Goal: Information Seeking & Learning: Learn about a topic

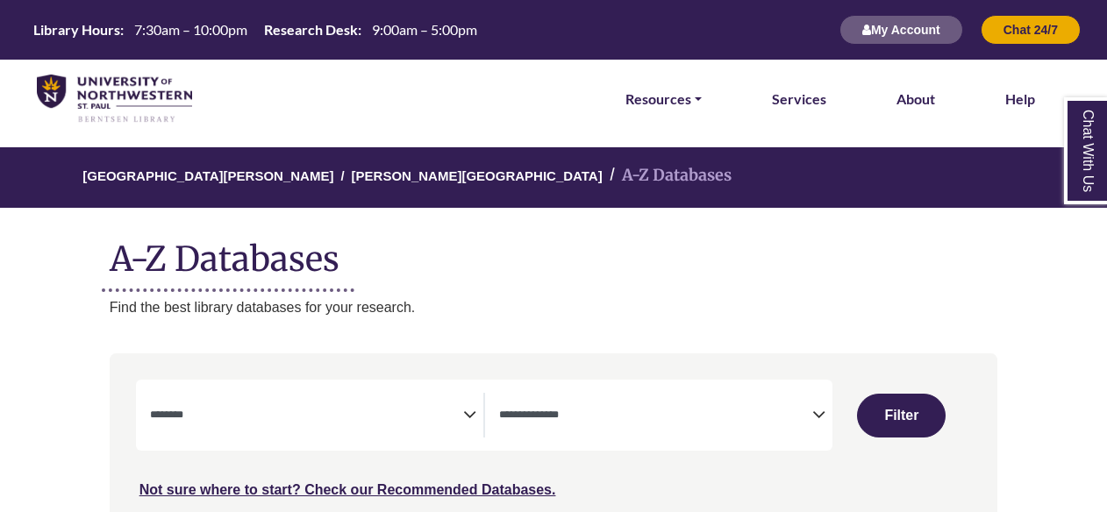
select select "Database Subject Filter"
select select "Database Types Filter"
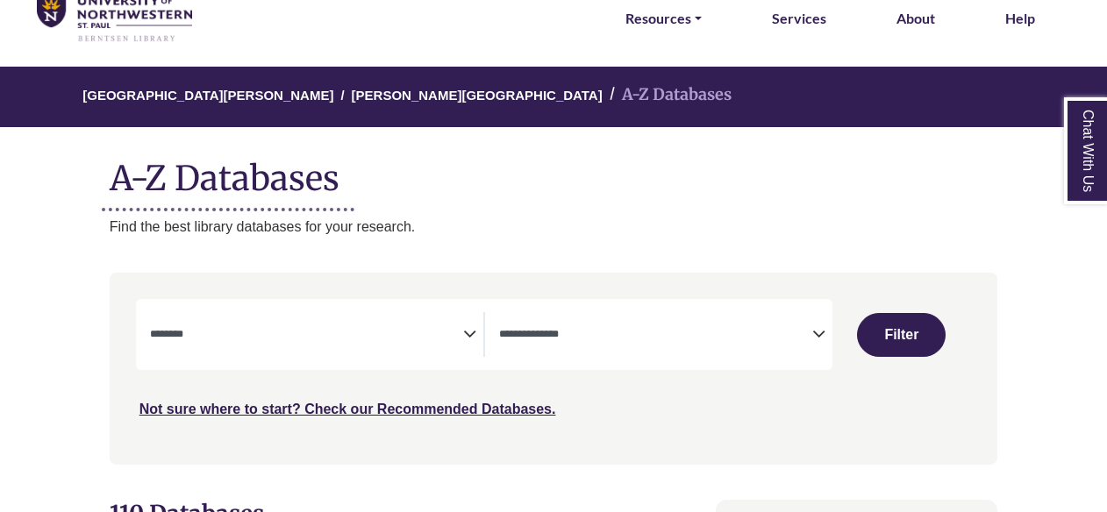
scroll to position [81, 0]
click at [470, 338] on icon "Search filters" at bounding box center [469, 331] width 13 height 26
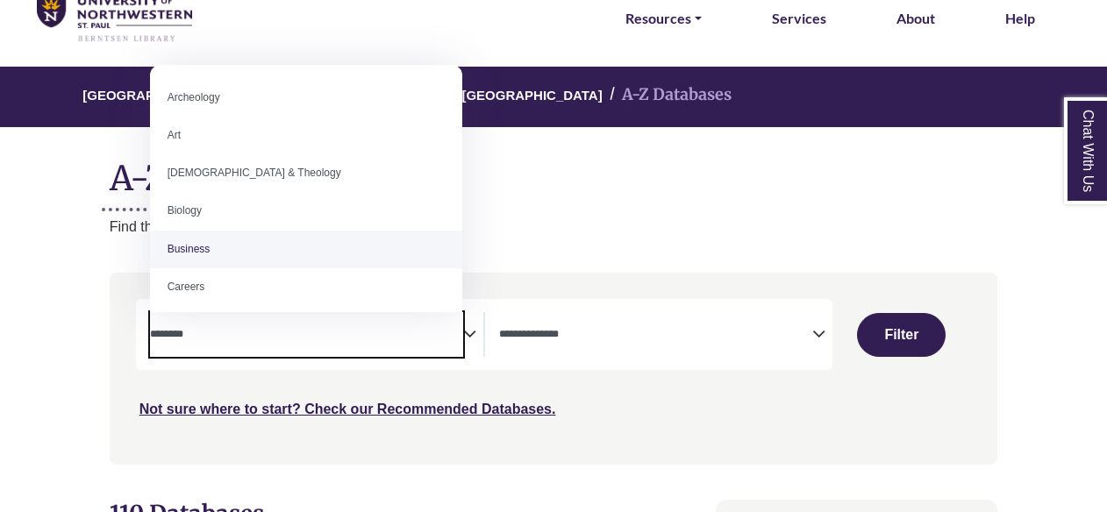
scroll to position [40, 0]
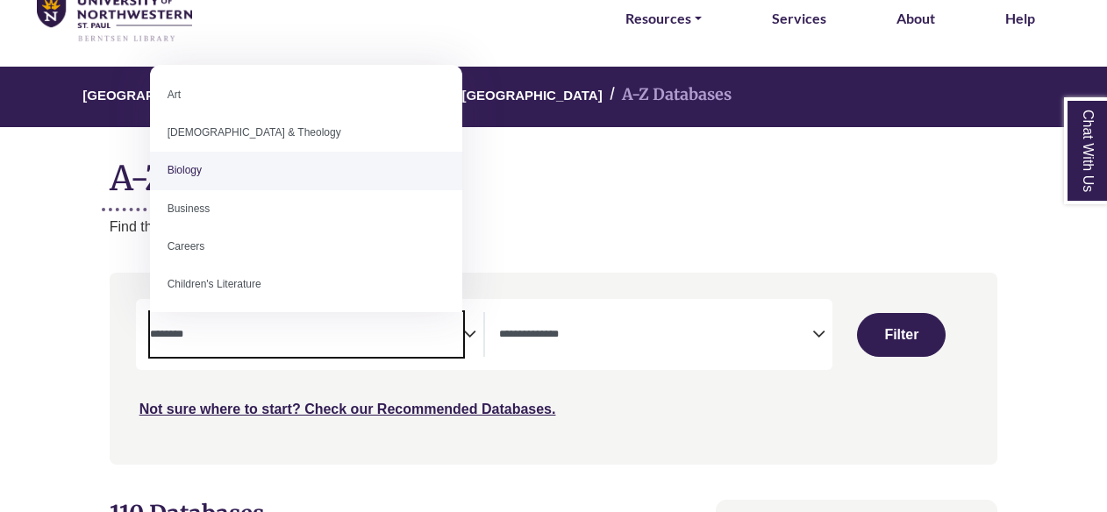
select select "*****"
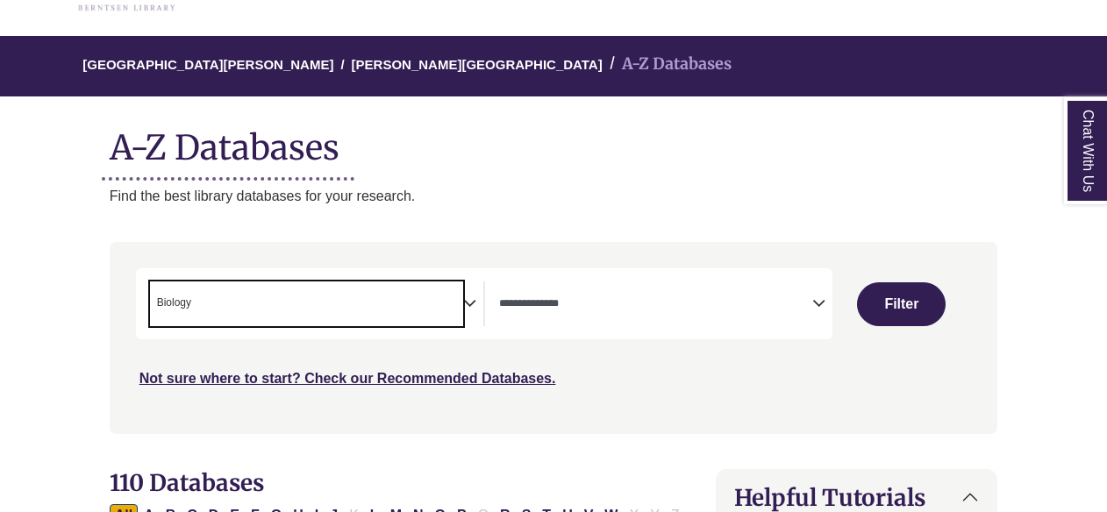
scroll to position [170, 0]
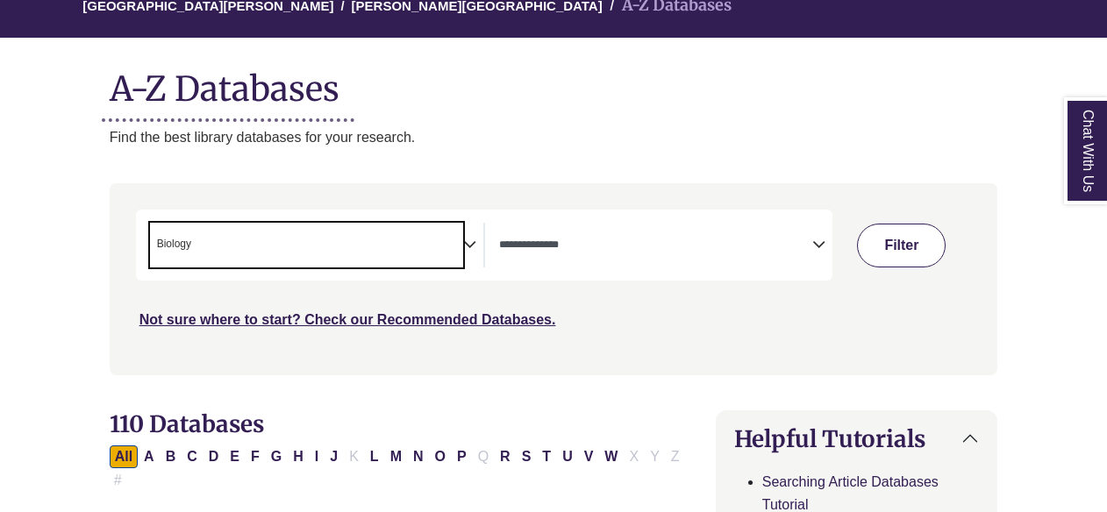
click at [885, 232] on button "Filter" at bounding box center [901, 246] width 89 height 44
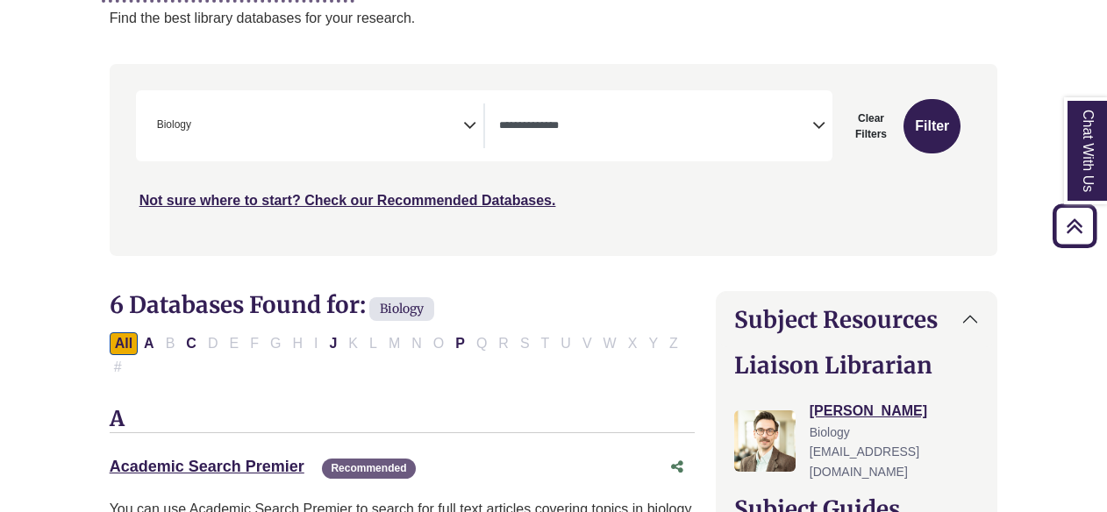
scroll to position [282, 0]
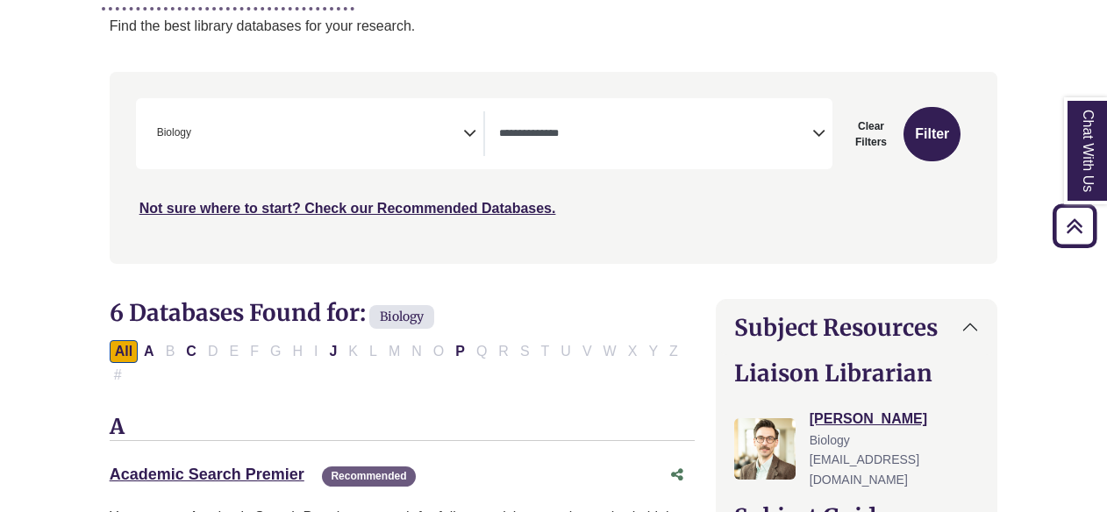
click at [461, 134] on span "× Biology" at bounding box center [306, 133] width 313 height 45
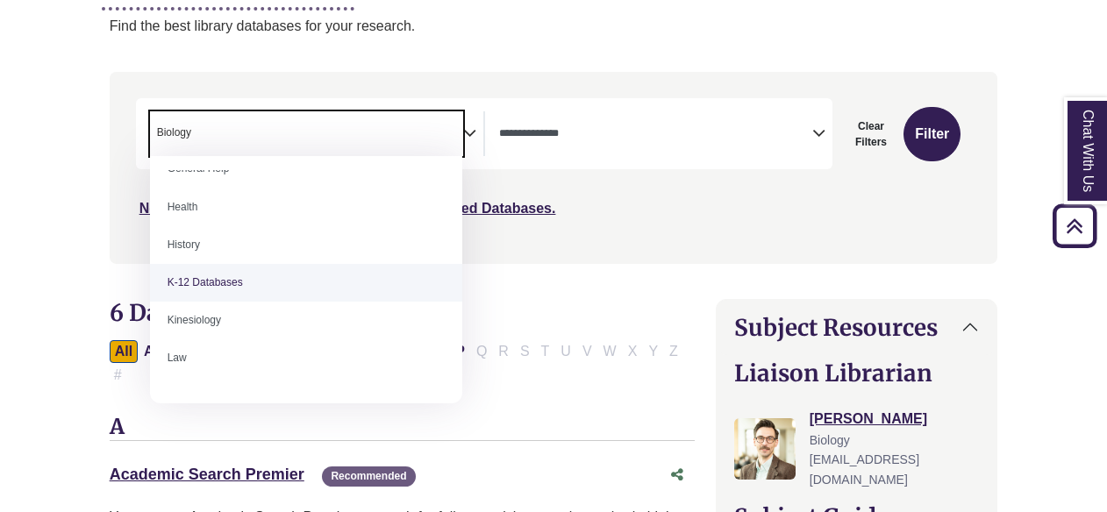
scroll to position [744, 0]
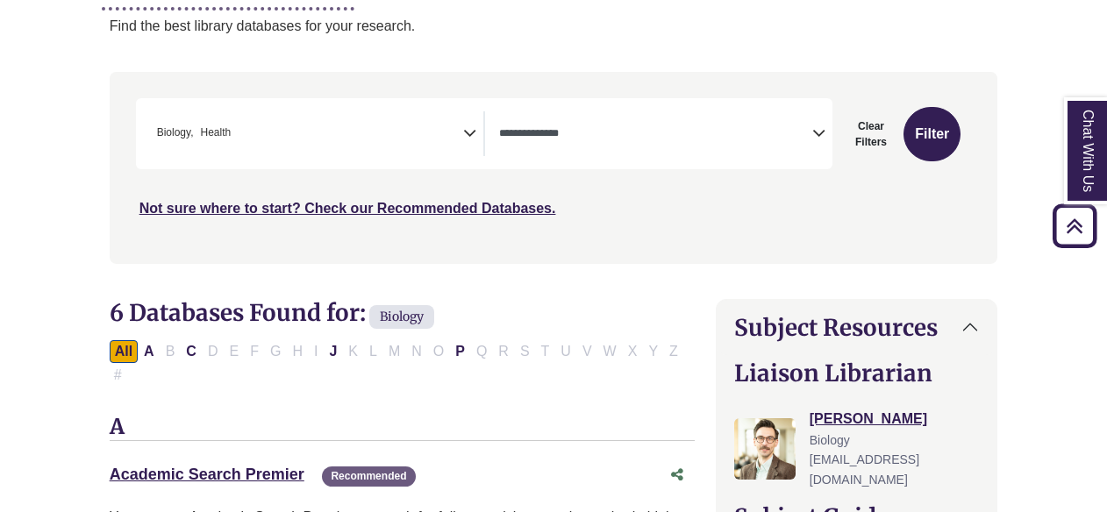
click at [481, 129] on div "**********" at bounding box center [316, 133] width 333 height 45
click at [468, 129] on icon "Search filters" at bounding box center [469, 131] width 13 height 26
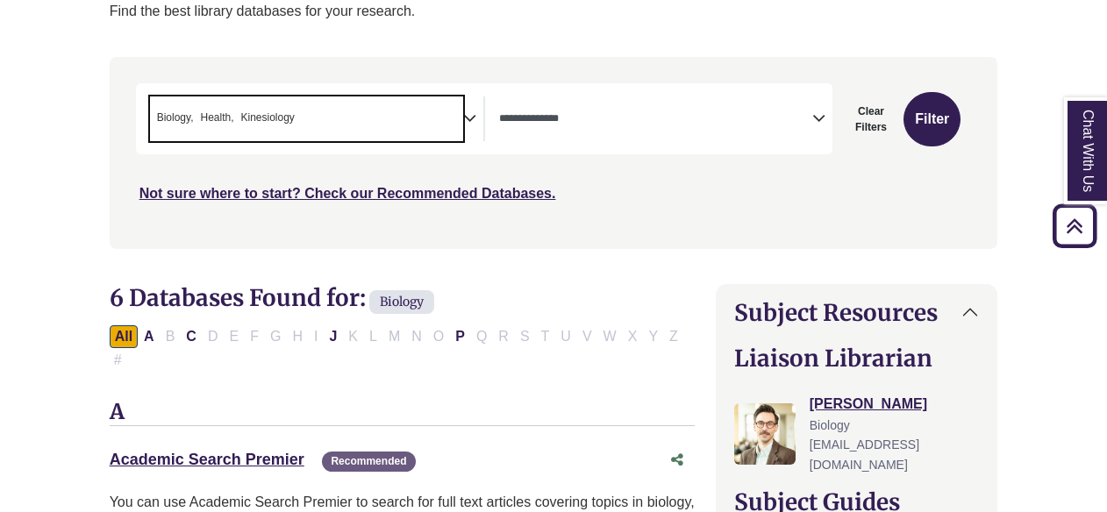
scroll to position [312, 0]
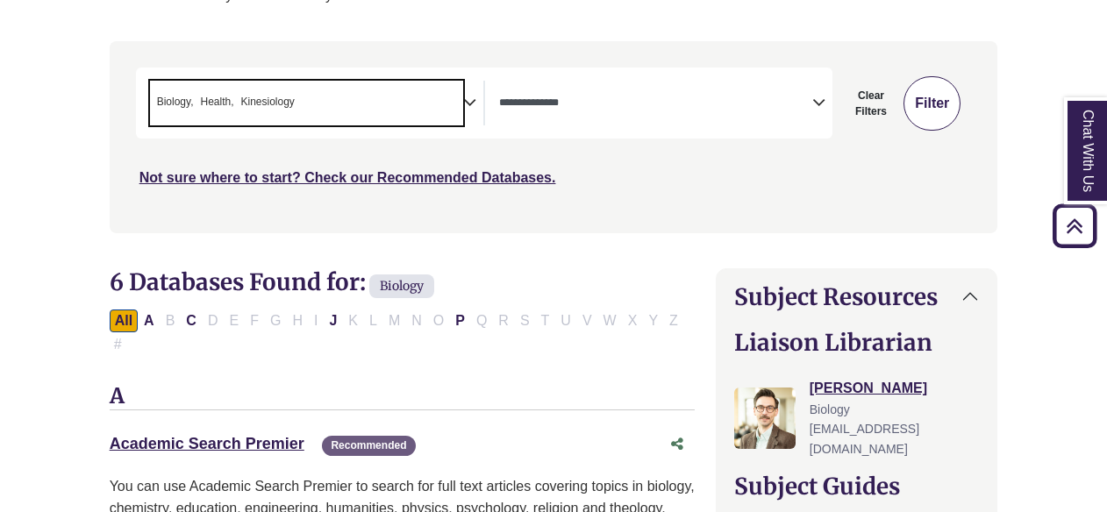
click at [925, 115] on button "Filter" at bounding box center [932, 103] width 57 height 54
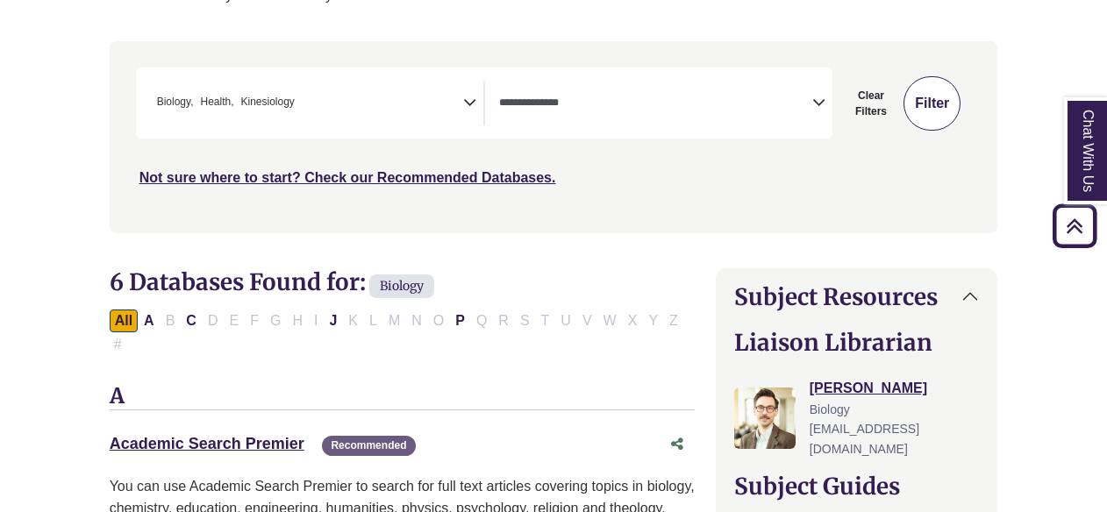
select select "Database Types Filter"
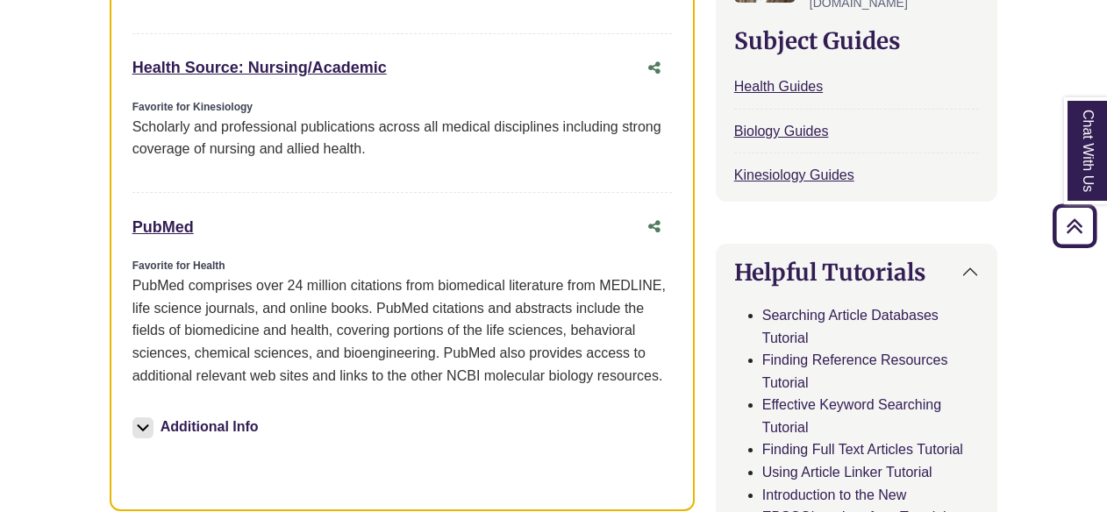
scroll to position [867, 0]
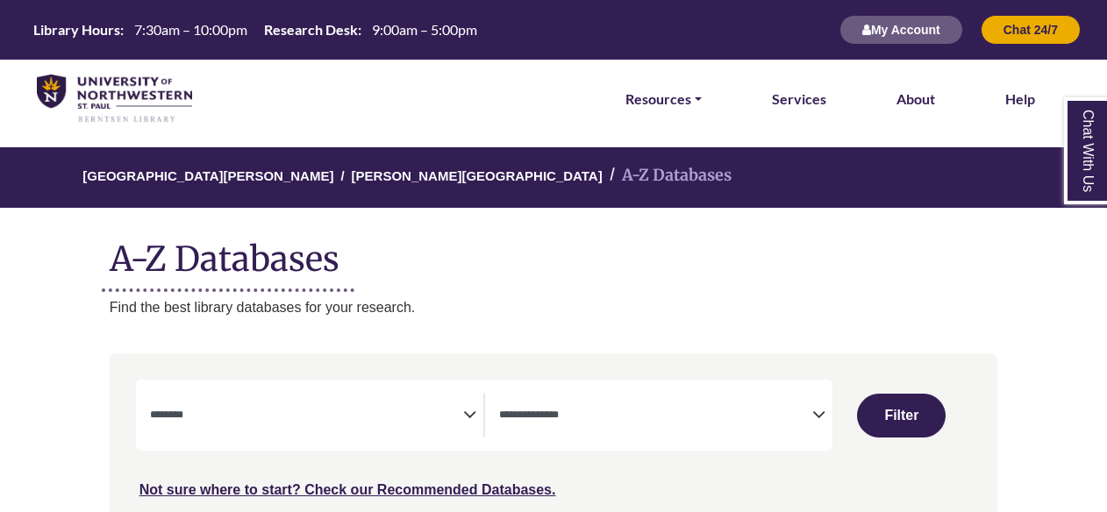
select select "Database Subject Filter"
select select "Database Types Filter"
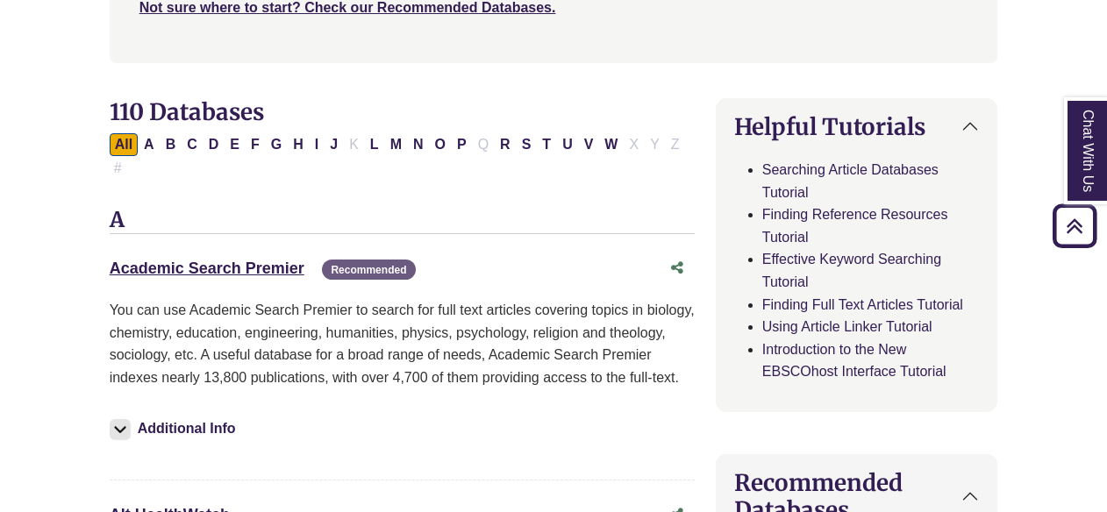
scroll to position [504, 0]
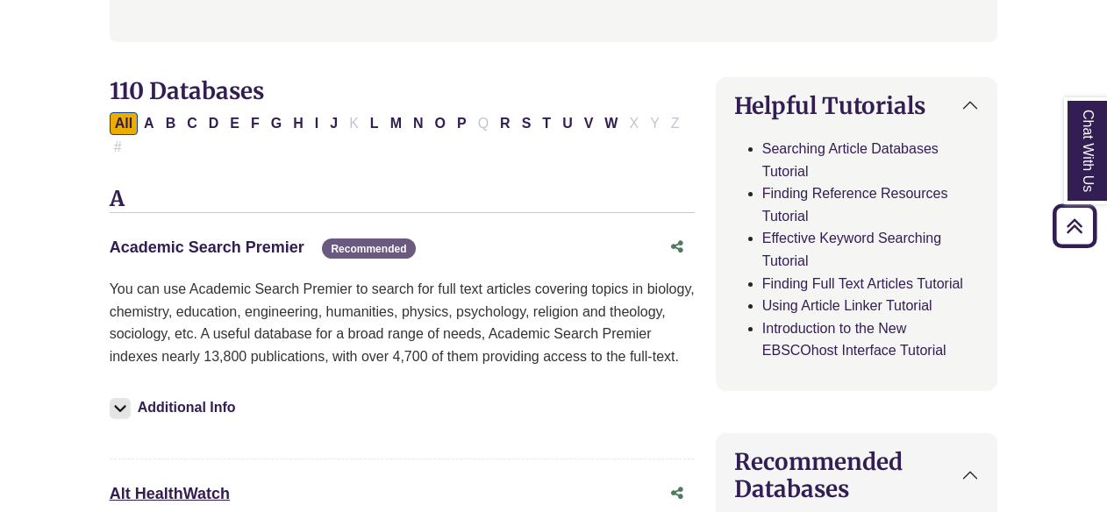
drag, startPoint x: 232, startPoint y: 221, endPoint x: 176, endPoint y: 225, distance: 55.4
click at [176, 239] on link "Academic Search Premier This link opens in a new window" at bounding box center [207, 248] width 195 height 18
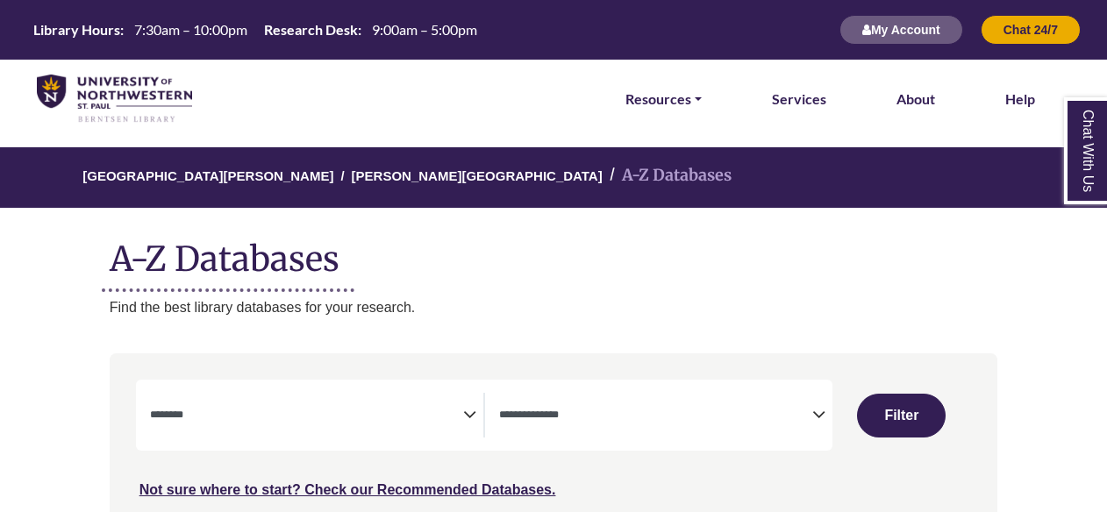
select select "Database Subject Filter"
select select "Database Types Filter"
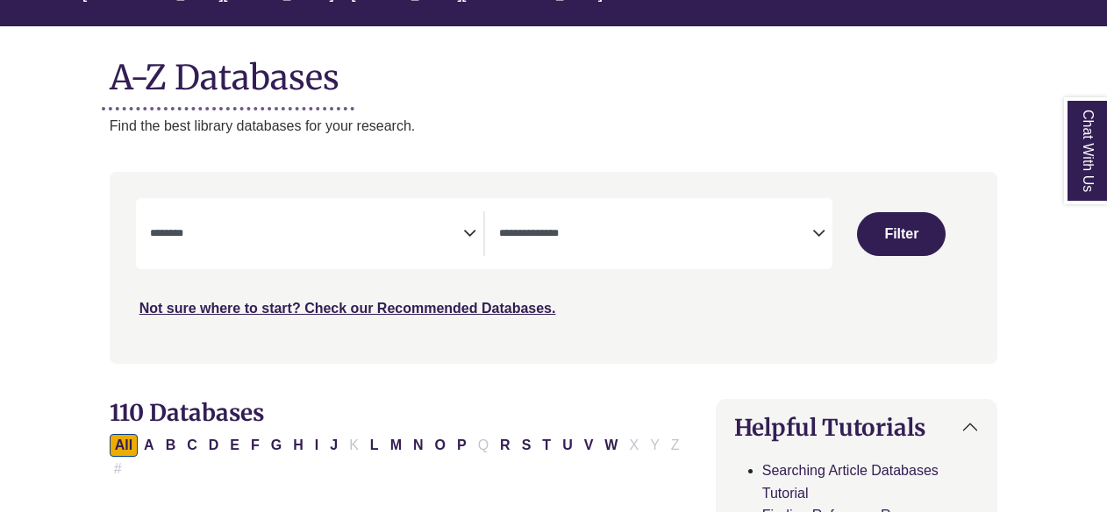
scroll to position [199, 0]
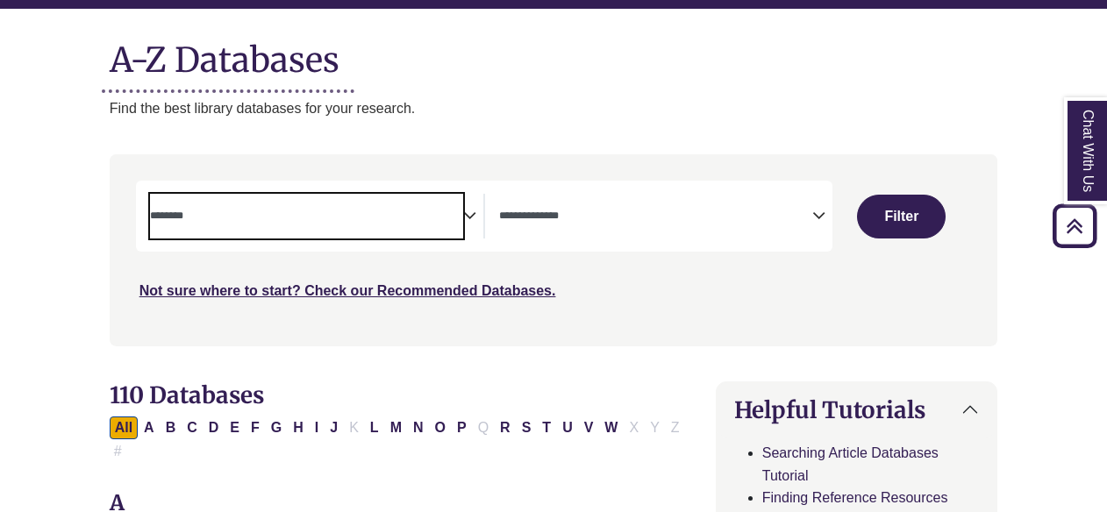
click at [308, 211] on textarea "Search" at bounding box center [306, 218] width 313 height 14
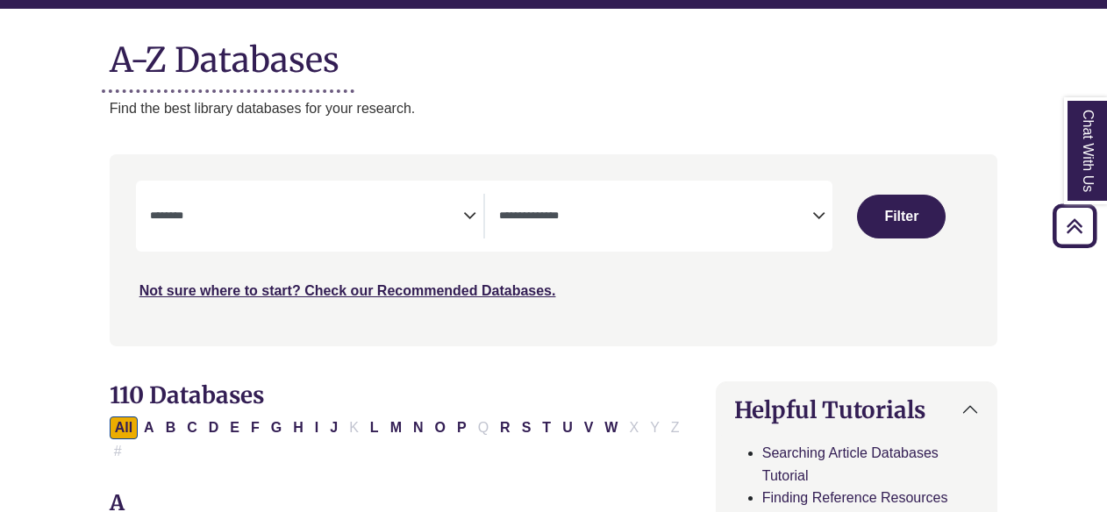
click at [546, 351] on div "**********" at bounding box center [554, 263] width 910 height 218
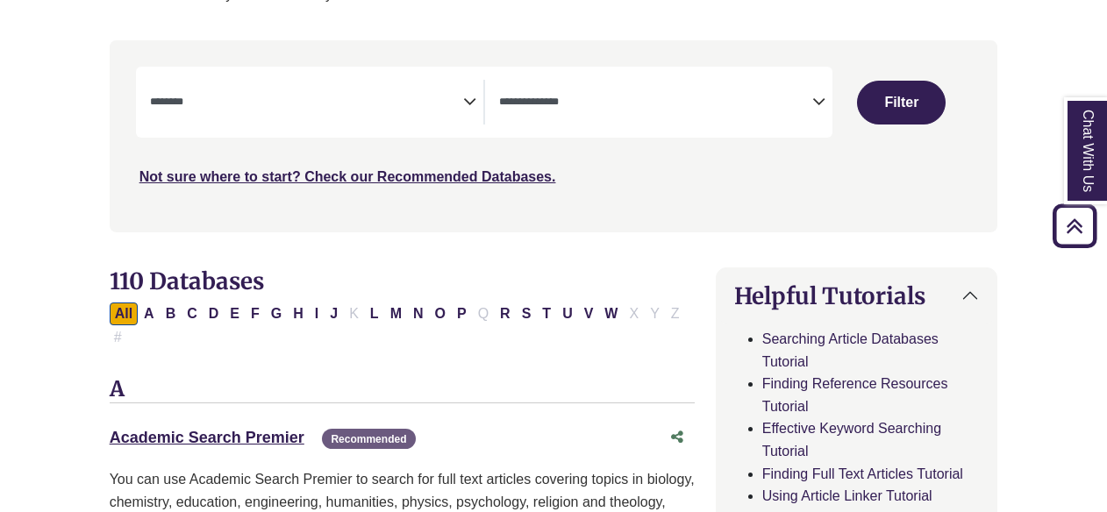
scroll to position [336, 0]
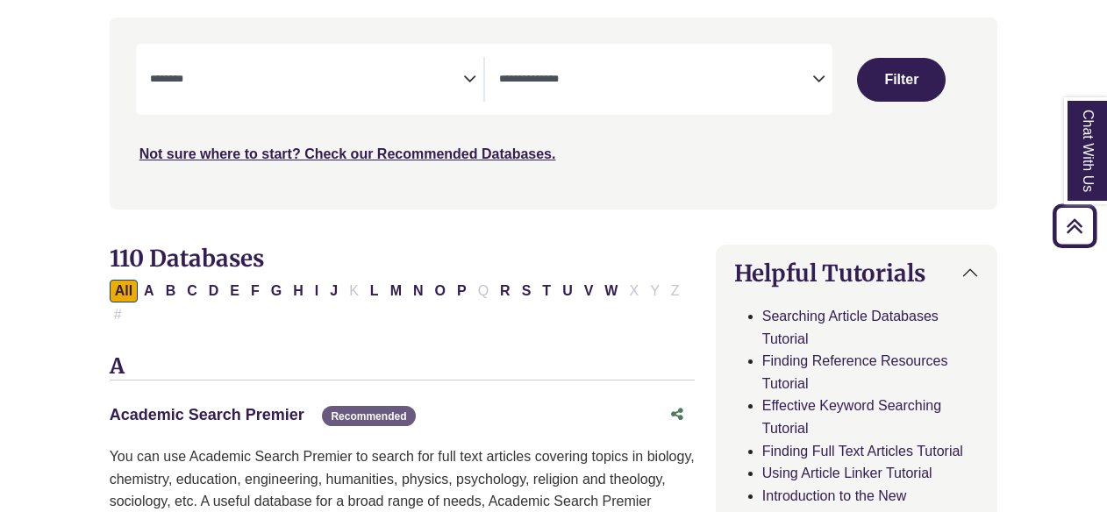
click at [252, 406] on link "Academic Search Premier This link opens in a new window" at bounding box center [207, 415] width 195 height 18
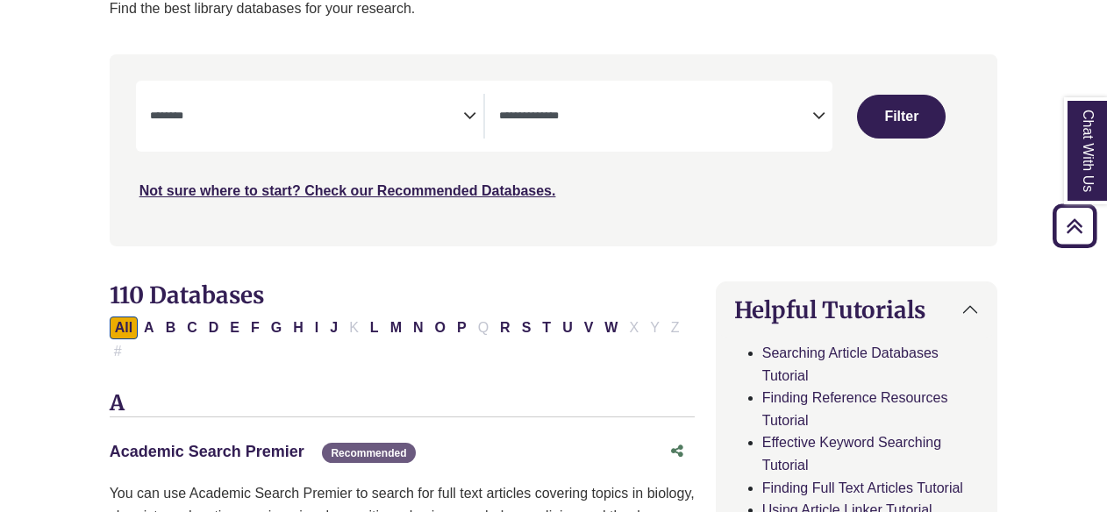
scroll to position [301, 0]
